Goal: Navigation & Orientation: Go to known website

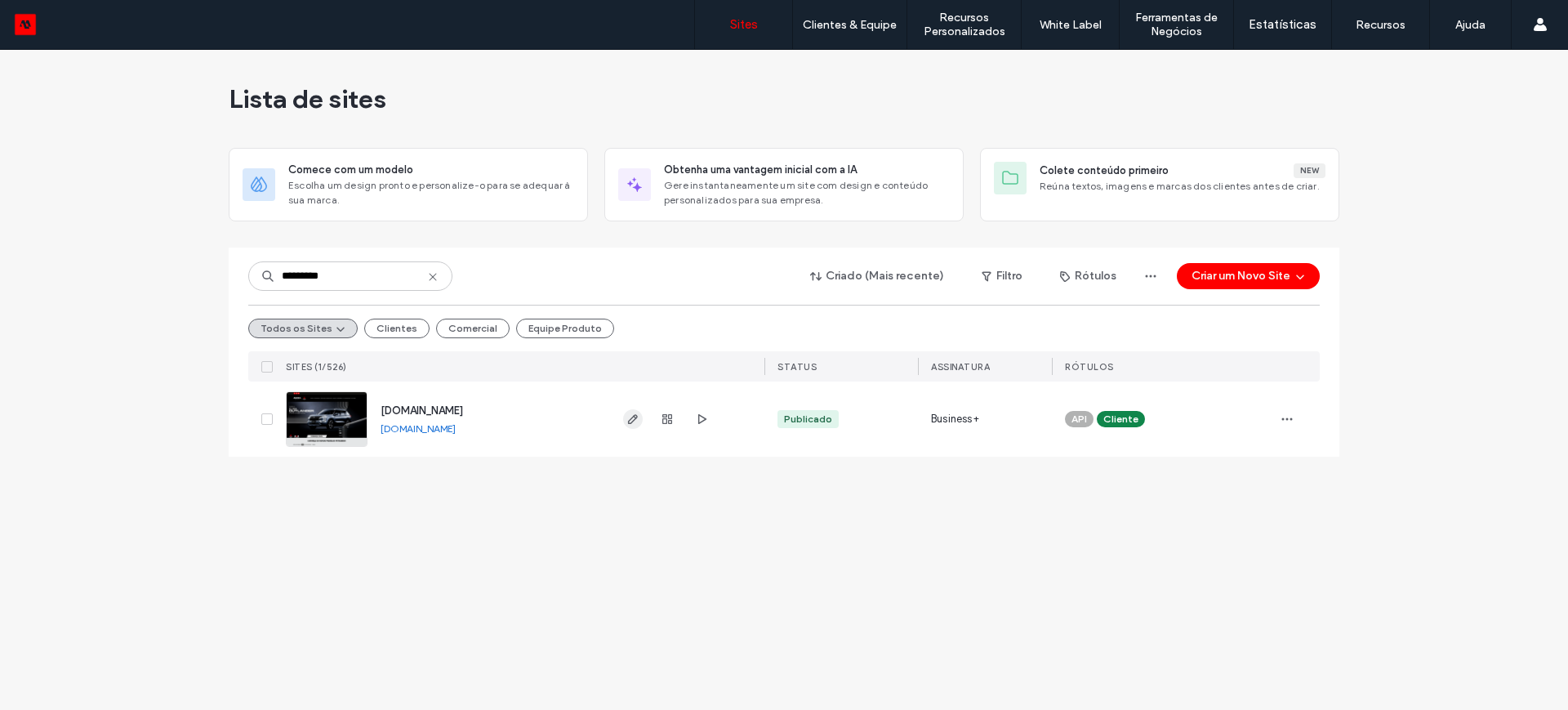
type input "********"
click at [630, 418] on use "button" at bounding box center [633, 419] width 10 height 10
type input "********"
click at [430, 429] on link "[DOMAIN_NAME]" at bounding box center [418, 428] width 75 height 12
